Goal: Transaction & Acquisition: Purchase product/service

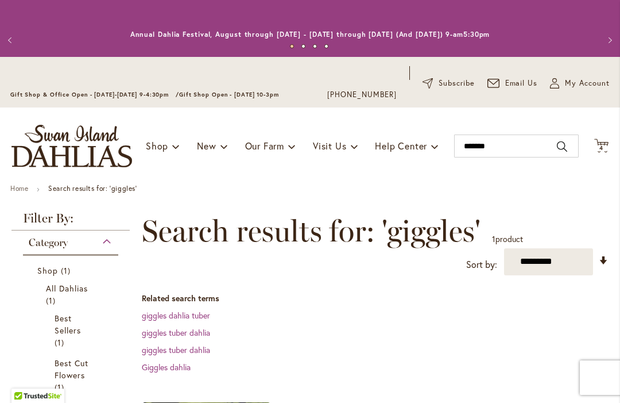
click at [600, 148] on span "4" at bounding box center [602, 147] width 4 height 7
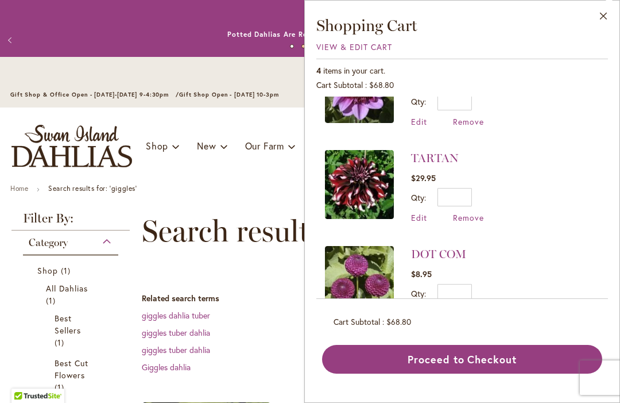
scroll to position [147, 0]
click at [484, 373] on button "Proceed to Checkout" at bounding box center [462, 359] width 280 height 29
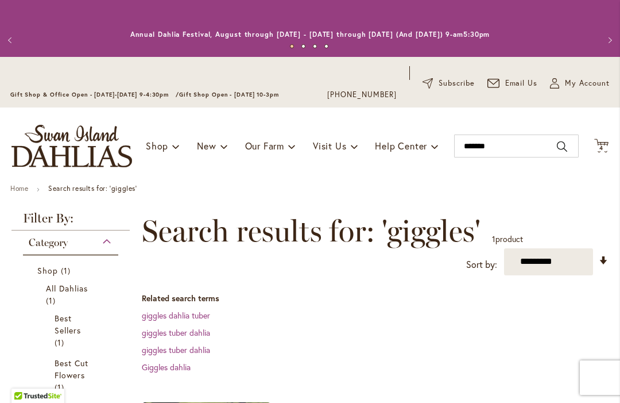
click at [606, 152] on icon at bounding box center [602, 145] width 14 height 14
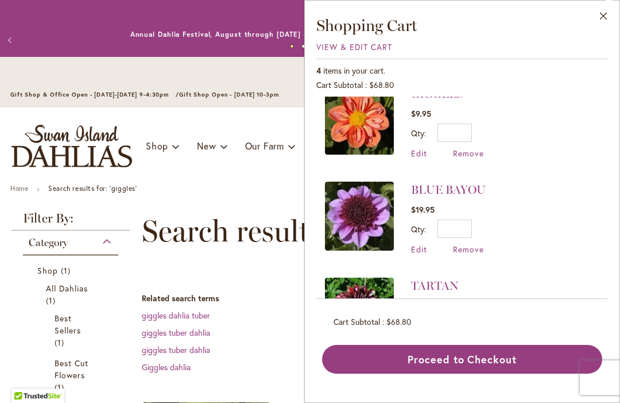
scroll to position [18, 0]
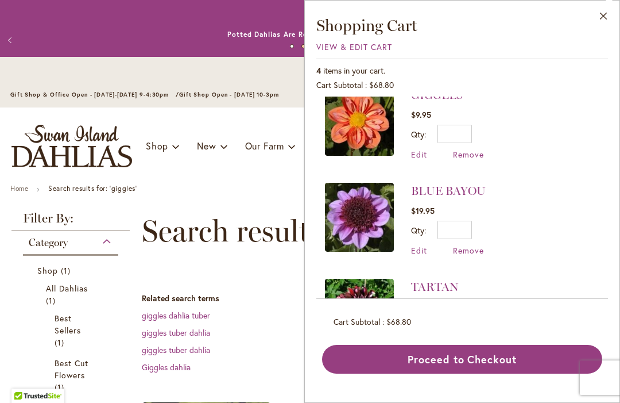
click at [475, 157] on span "Remove" at bounding box center [468, 154] width 31 height 11
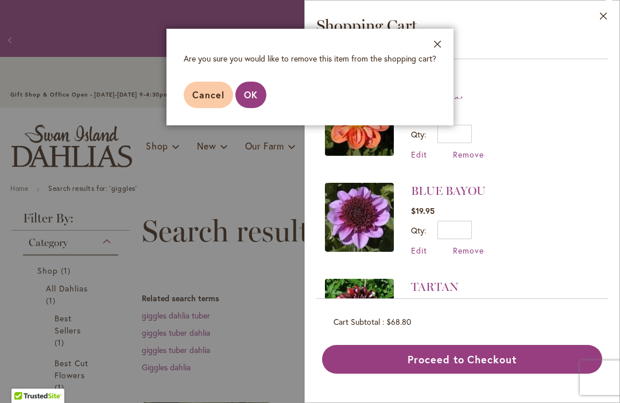
click at [257, 98] on span "OK" at bounding box center [251, 94] width 14 height 12
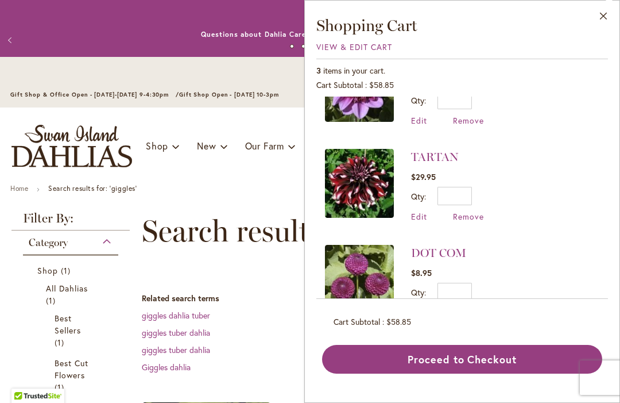
scroll to position [52, 0]
click at [475, 316] on span "Remove" at bounding box center [468, 312] width 31 height 11
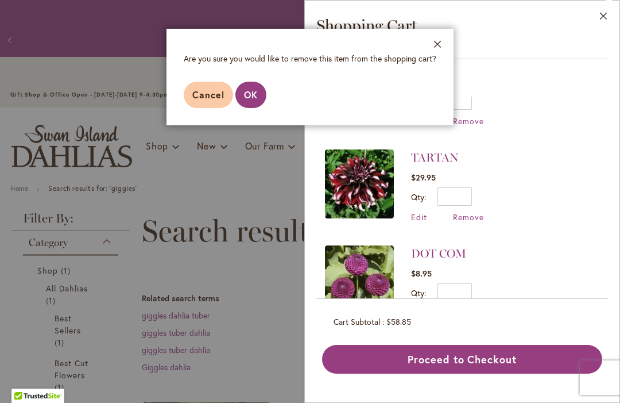
click at [255, 95] on span "OK" at bounding box center [251, 94] width 14 height 12
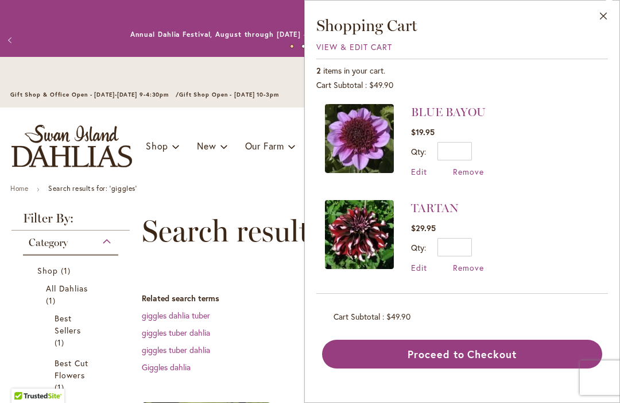
scroll to position [0, 0]
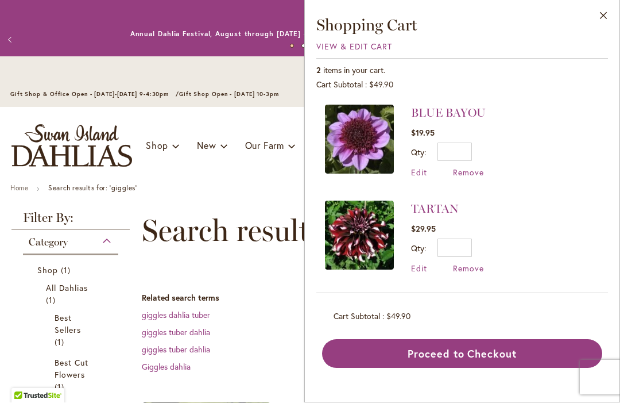
click at [513, 358] on button "Proceed to Checkout" at bounding box center [462, 354] width 280 height 29
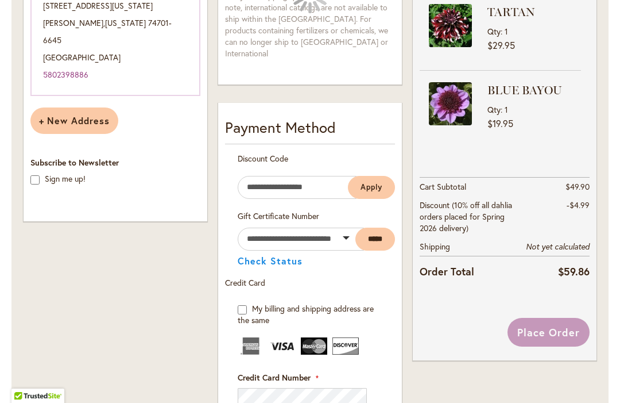
scroll to position [370, 0]
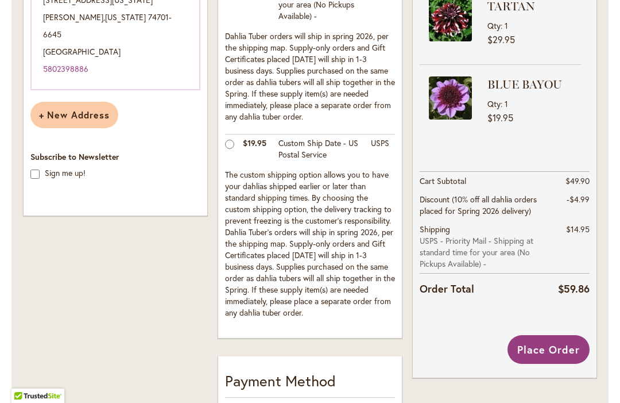
click at [553, 349] on span "Place Order" at bounding box center [549, 349] width 63 height 14
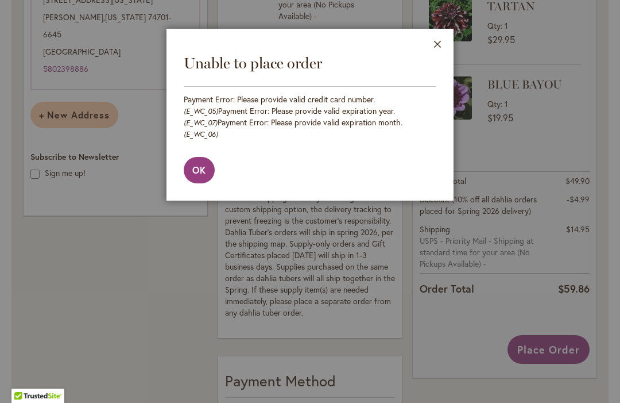
click at [201, 164] on span "OK" at bounding box center [199, 170] width 14 height 12
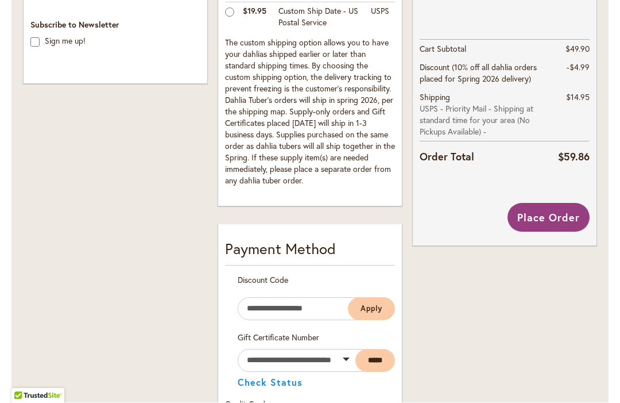
scroll to position [500, 0]
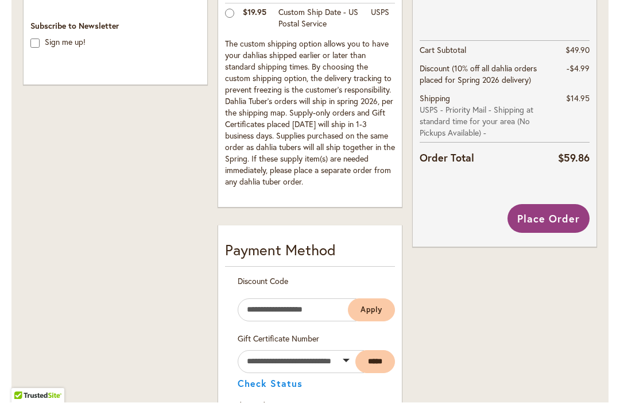
click at [556, 218] on span "Place Order" at bounding box center [549, 219] width 63 height 14
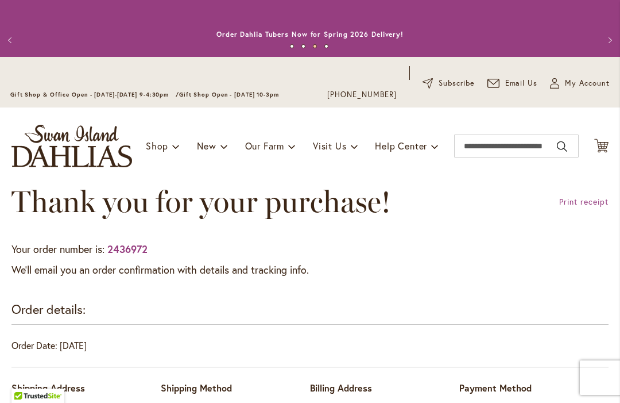
click at [594, 85] on span "My Account" at bounding box center [587, 83] width 45 height 11
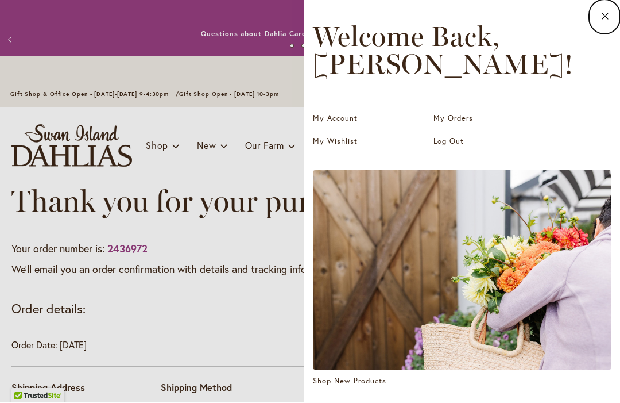
click at [454, 119] on link "My Orders" at bounding box center [491, 118] width 115 height 11
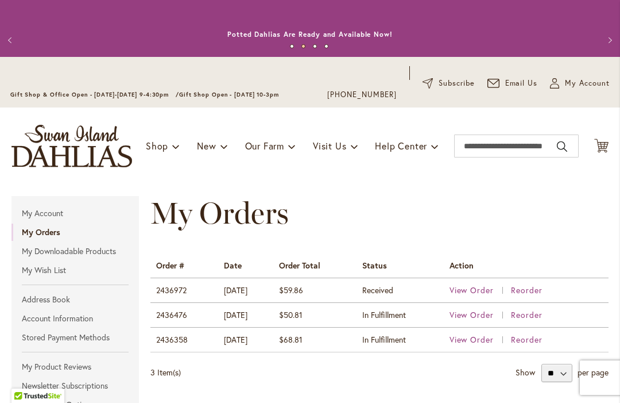
click at [593, 83] on span "My Account" at bounding box center [587, 83] width 45 height 11
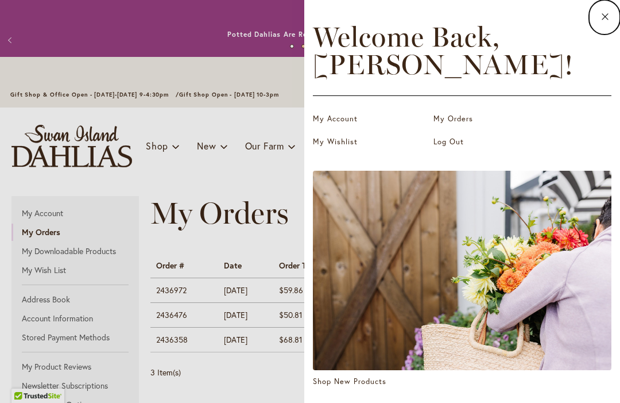
click at [446, 144] on link "Log Out" at bounding box center [491, 141] width 115 height 11
